Goal: Task Accomplishment & Management: Manage account settings

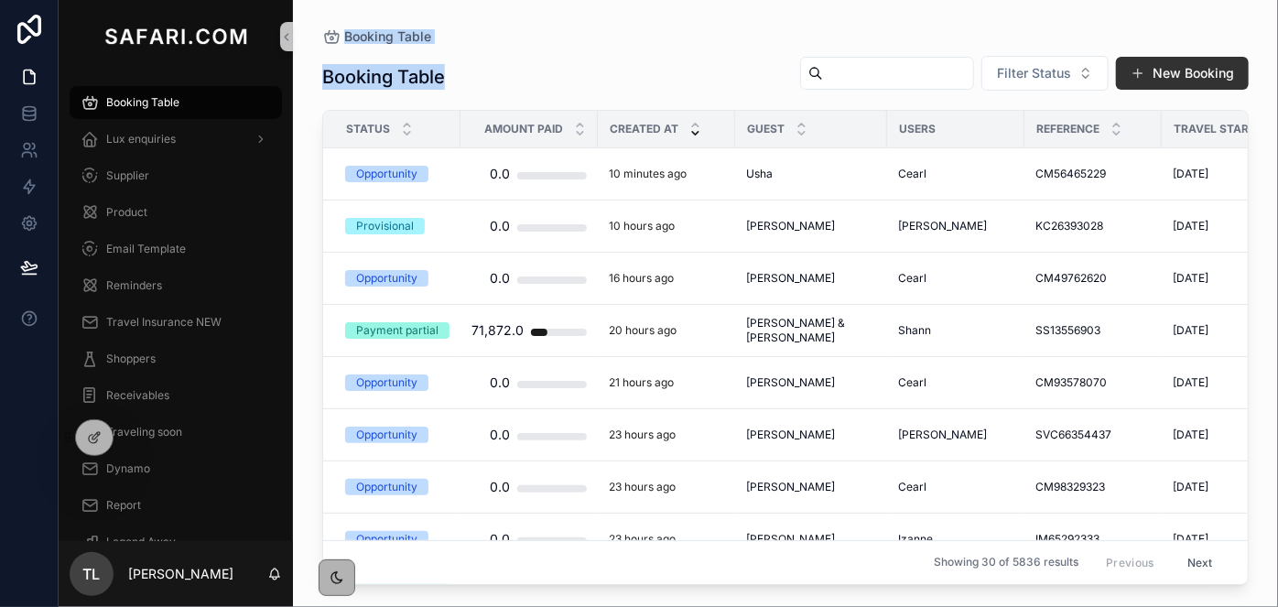
click at [1130, 73] on button "New Booking" at bounding box center [1182, 73] width 133 height 33
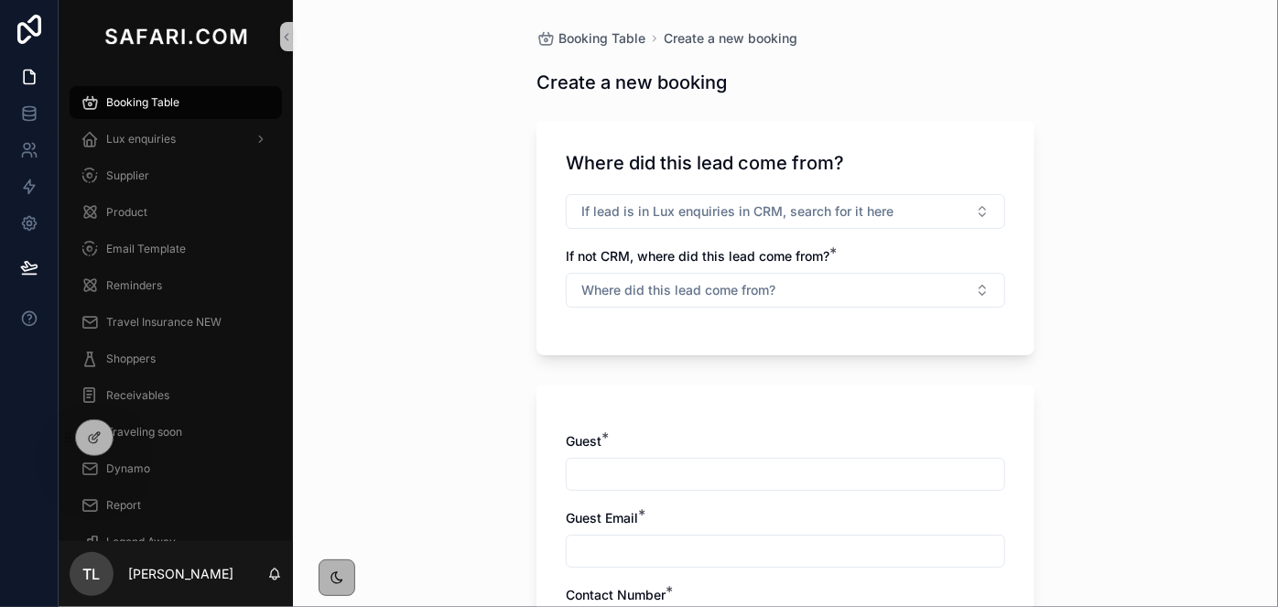
click at [929, 72] on div "Create a new booking" at bounding box center [785, 83] width 498 height 26
click at [132, 103] on span "Booking Table" at bounding box center [142, 102] width 73 height 15
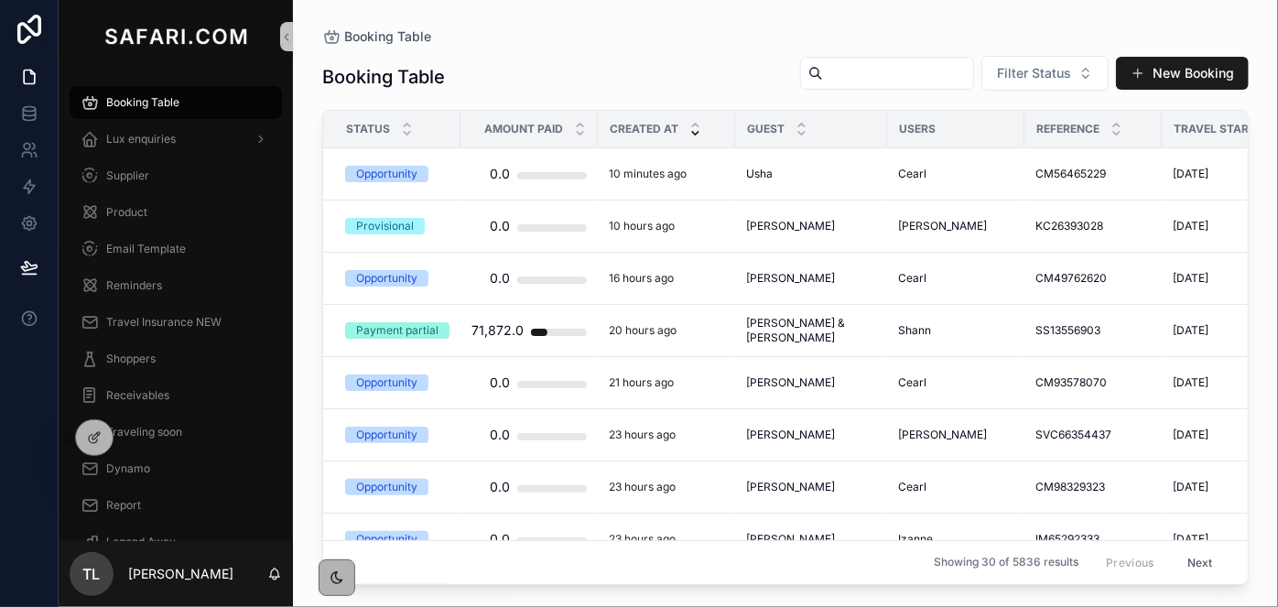
drag, startPoint x: 810, startPoint y: 96, endPoint x: 810, endPoint y: 79, distance: 17.4
click at [810, 79] on div "Booking Table Filter Status New Booking" at bounding box center [785, 77] width 926 height 44
click at [823, 79] on input "scrollable content" at bounding box center [898, 73] width 150 height 26
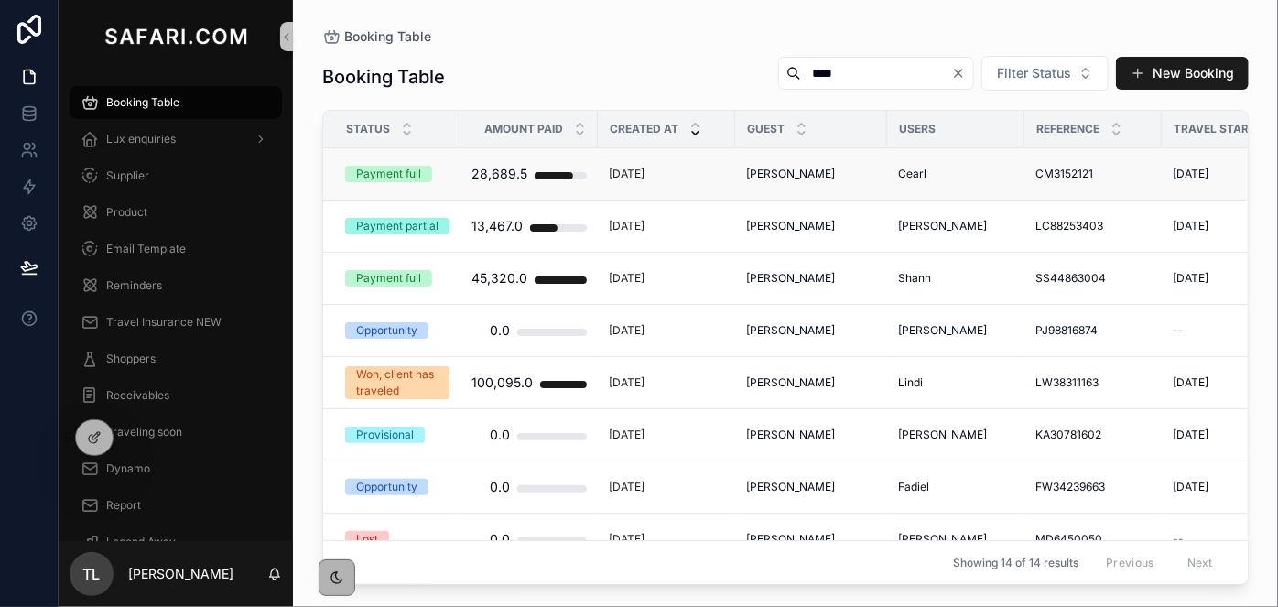
type input "****"
click at [801, 167] on span "[PERSON_NAME]" at bounding box center [790, 174] width 89 height 15
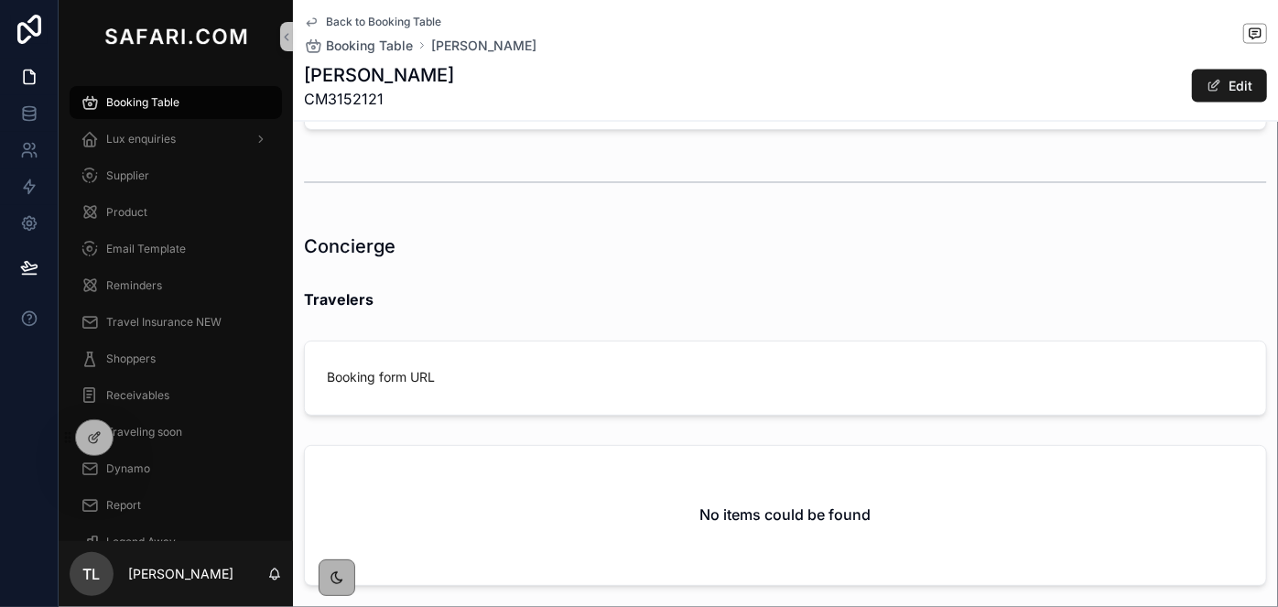
scroll to position [1597, 0]
click at [407, 373] on link "Booking form URL" at bounding box center [381, 379] width 108 height 16
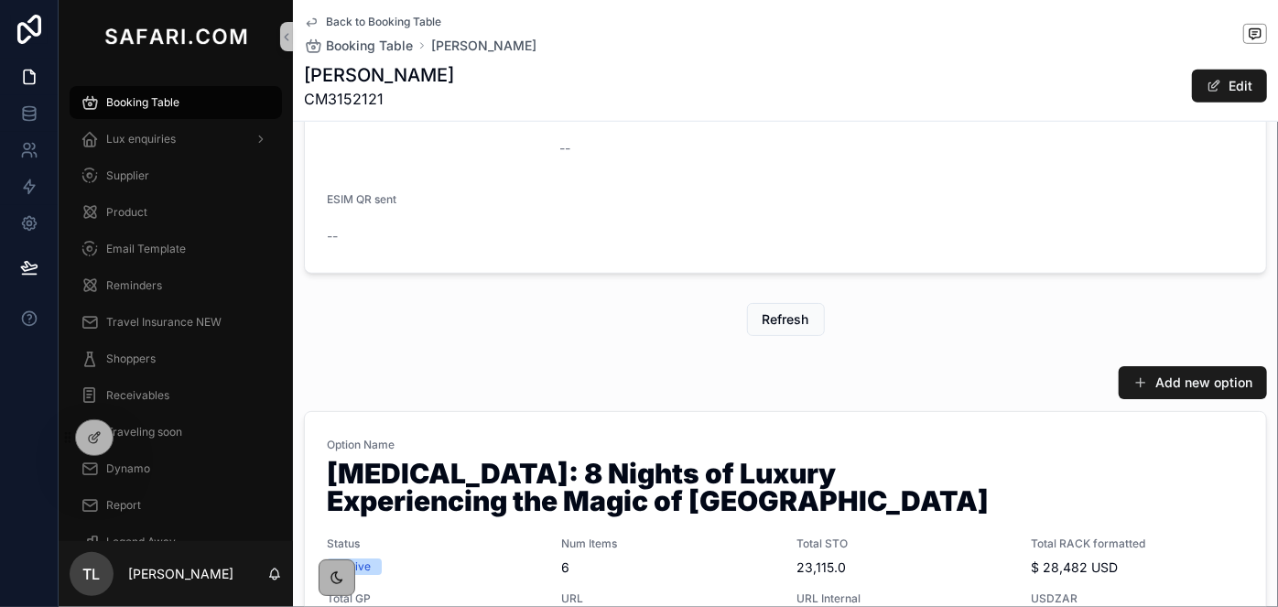
scroll to position [832, 0]
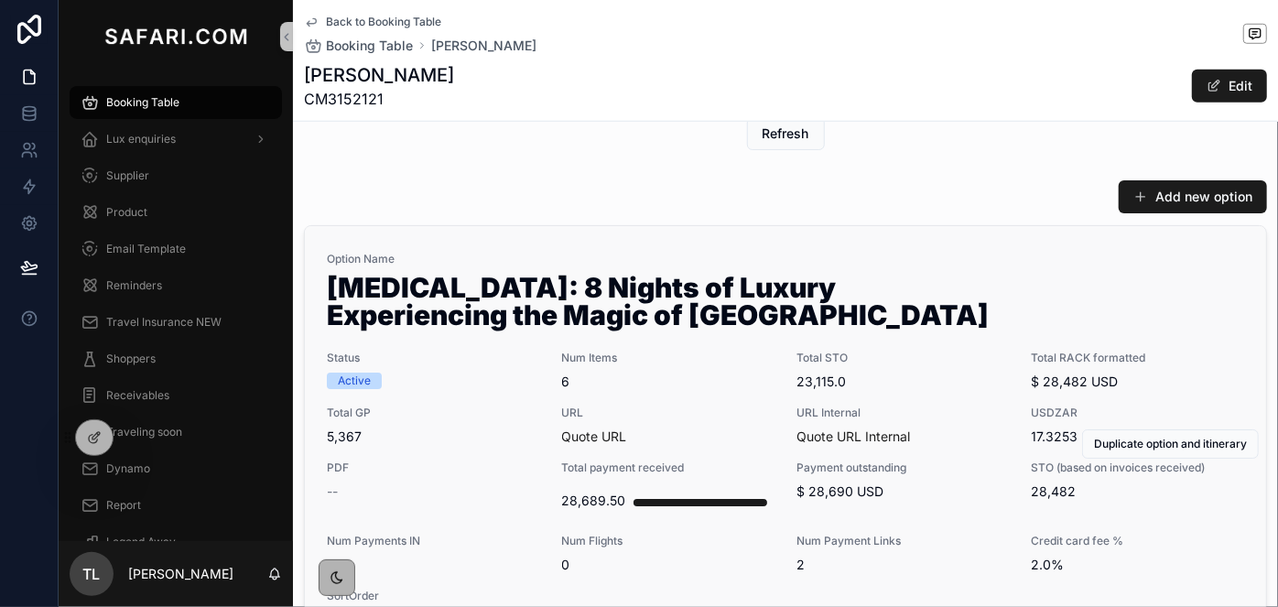
click at [930, 357] on span "Total STO" at bounding box center [902, 358] width 213 height 15
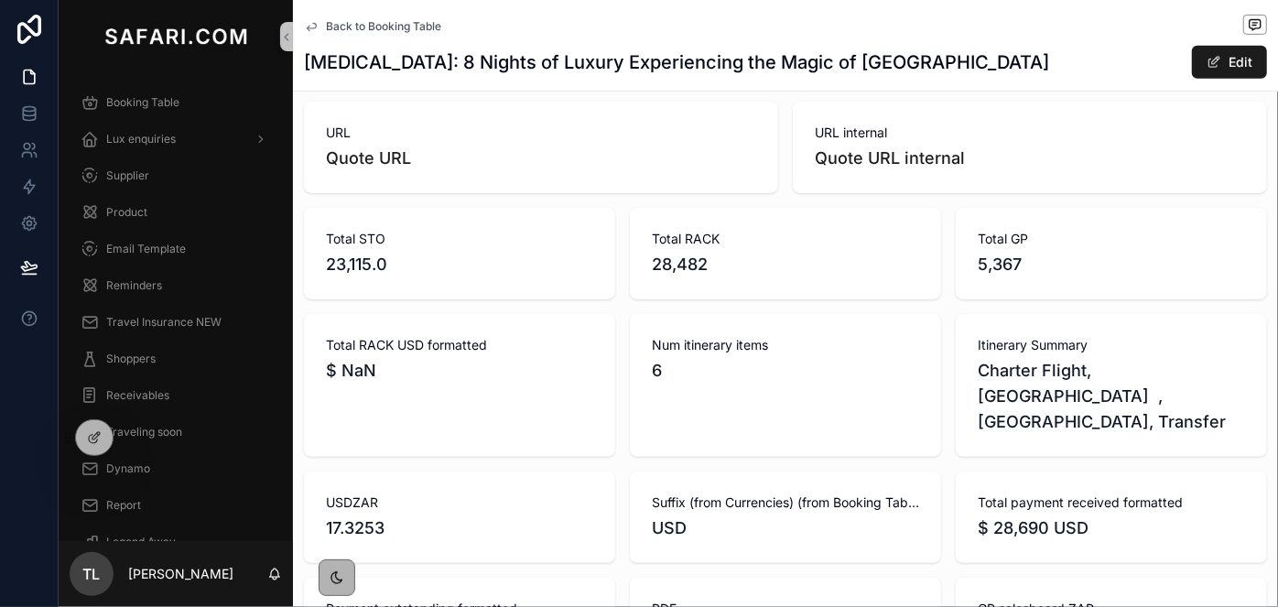
scroll to position [416, 0]
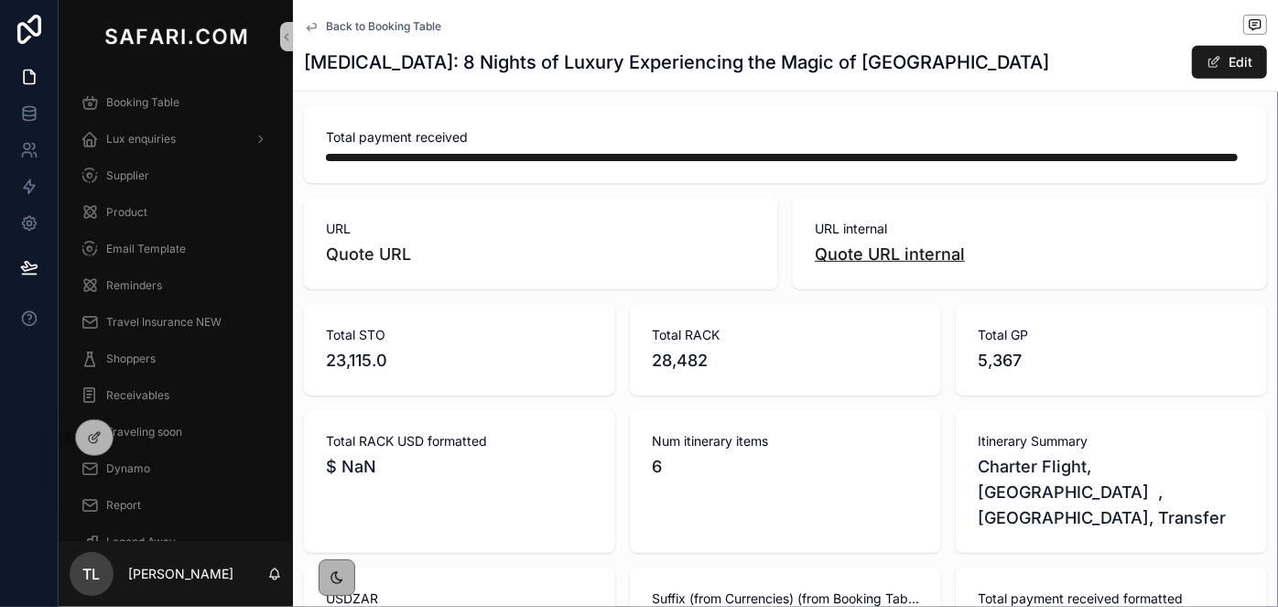
click at [935, 259] on link "Quote URL internal" at bounding box center [890, 253] width 150 height 19
